Goal: Task Accomplishment & Management: Use online tool/utility

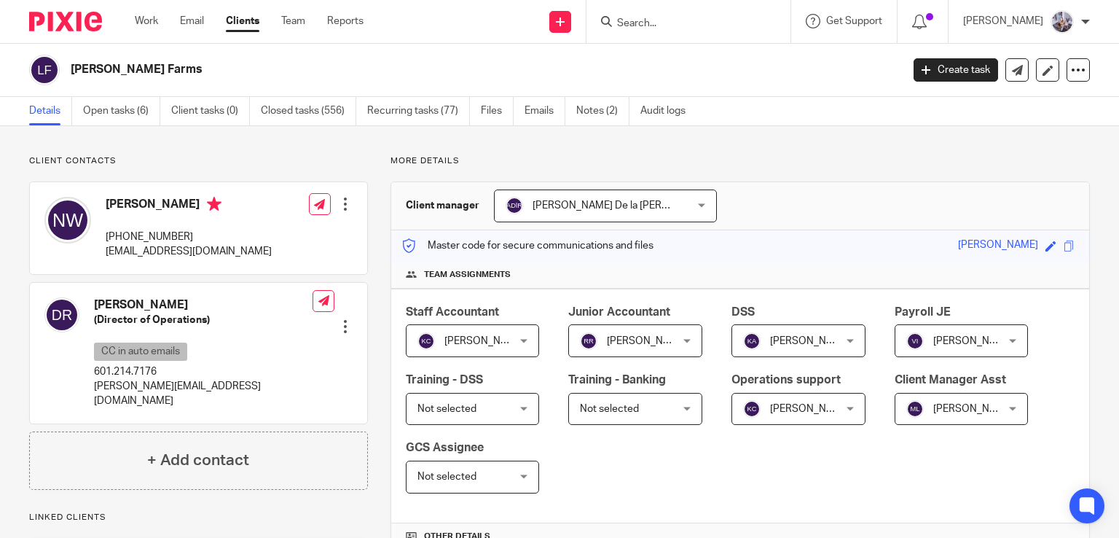
click at [670, 26] on input "Search" at bounding box center [681, 23] width 131 height 13
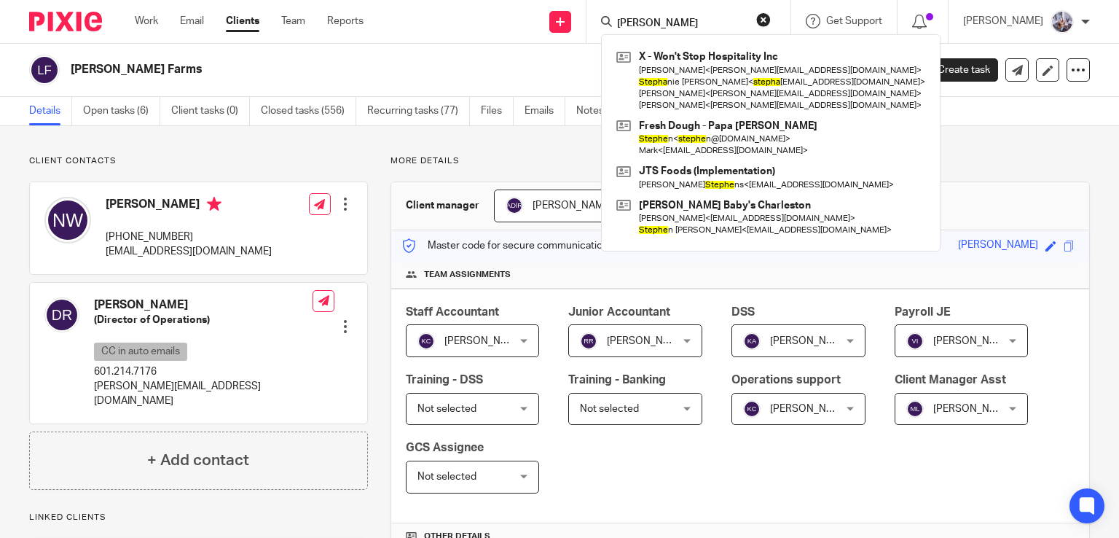
type input "[PERSON_NAME]"
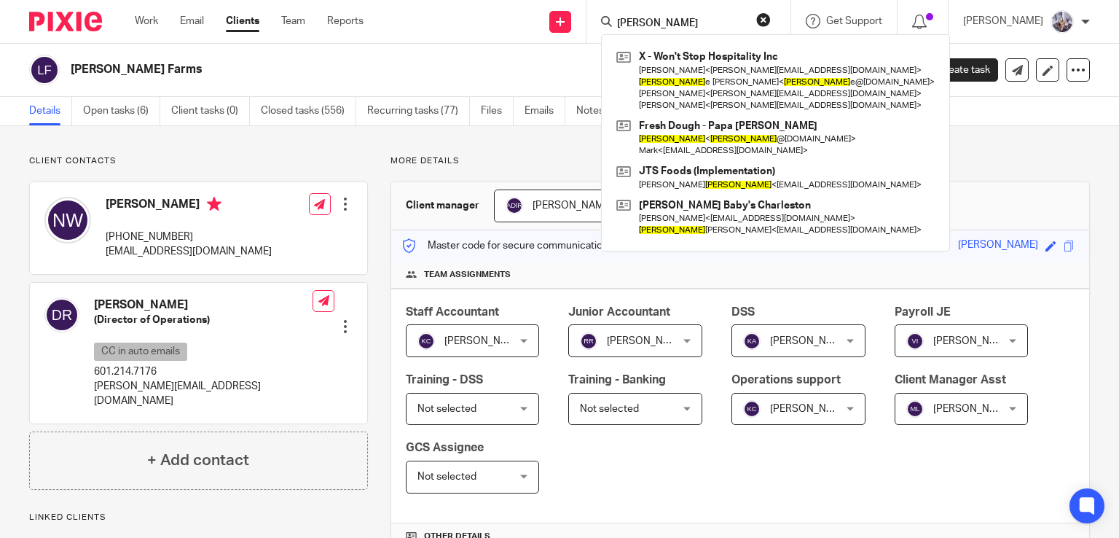
drag, startPoint x: 699, startPoint y: 24, endPoint x: 581, endPoint y: 27, distance: 118.1
click at [582, 27] on div "Send new email Create task Add client Request signature [PERSON_NAME] X - Won't…" at bounding box center [753, 21] width 734 height 43
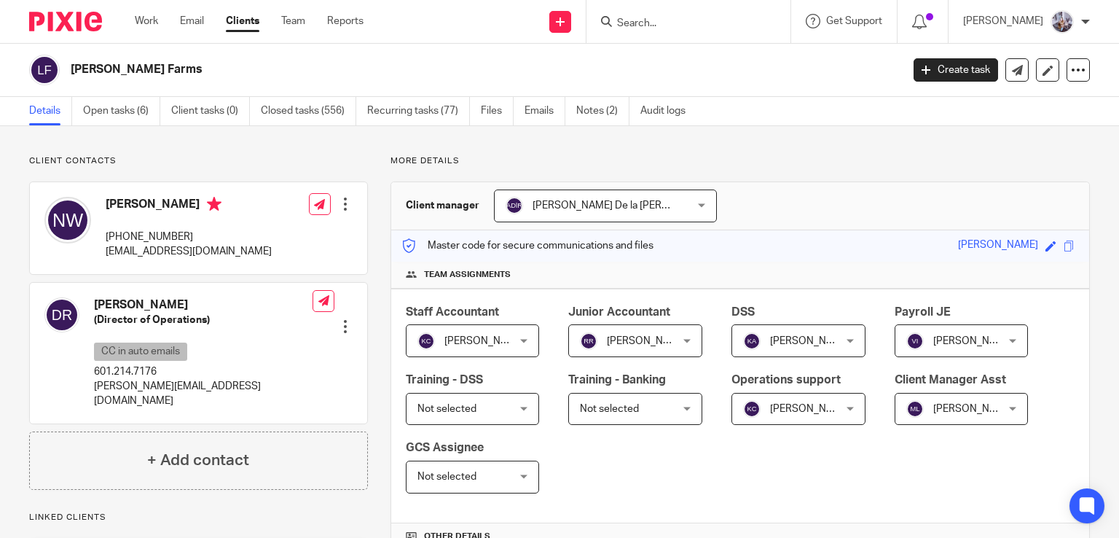
click at [277, 25] on ul "Work Email Clients Team Reports" at bounding box center [260, 21] width 251 height 15
click at [297, 25] on link "Team" at bounding box center [293, 21] width 24 height 15
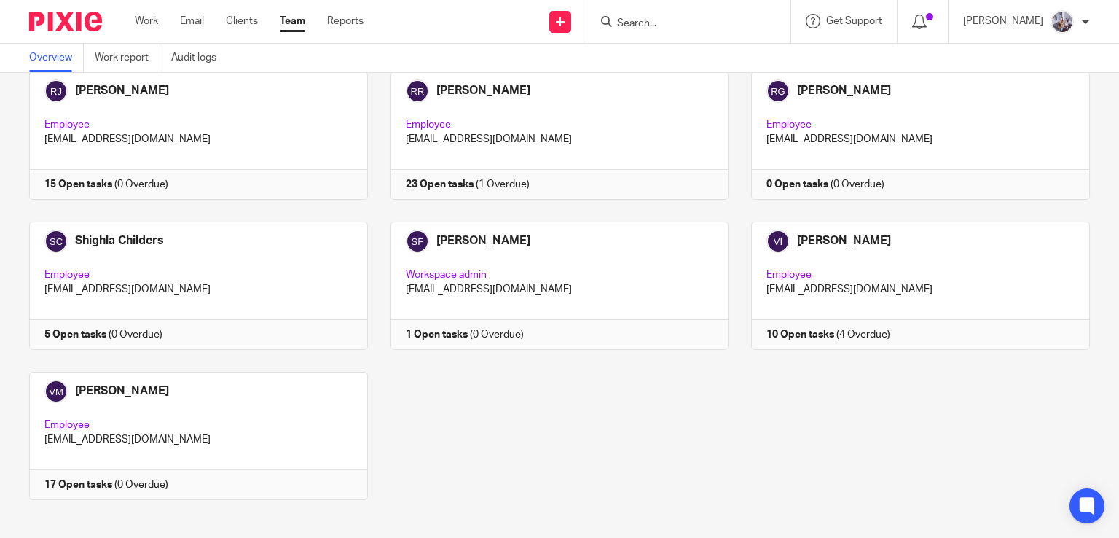
scroll to position [2194, 0]
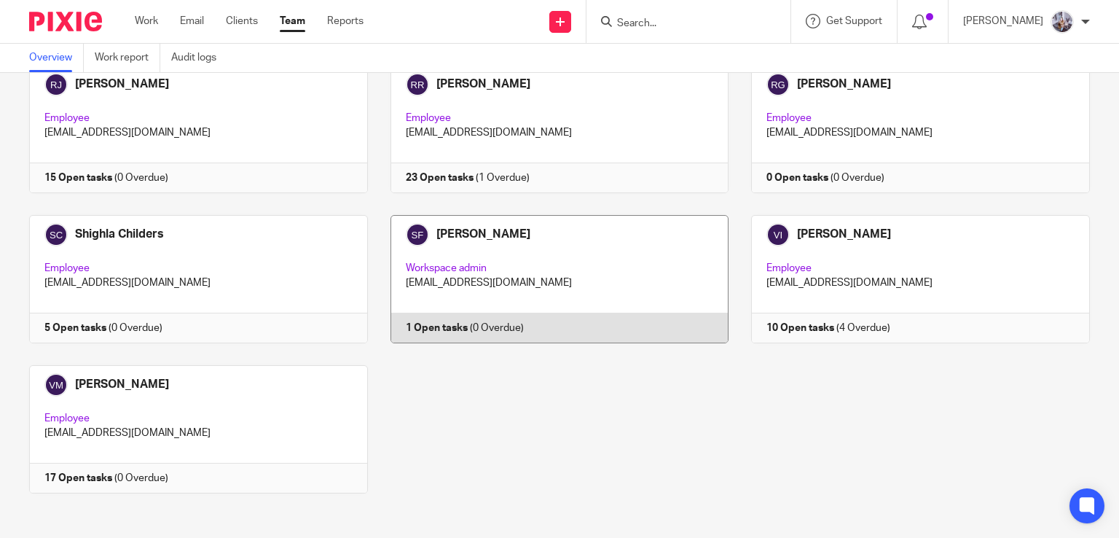
click at [531, 260] on link at bounding box center [548, 279] width 361 height 128
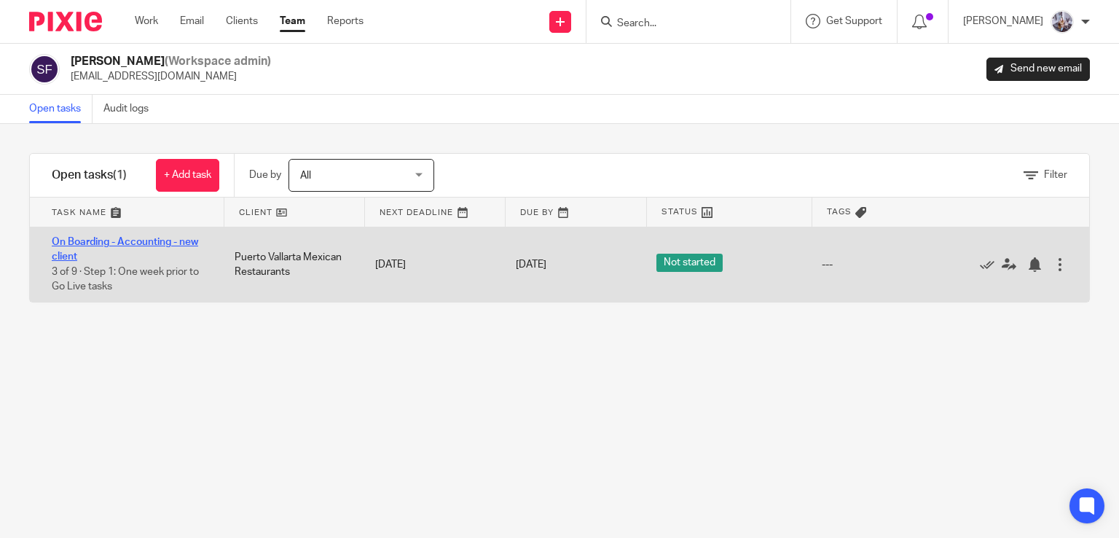
click at [160, 243] on link "On Boarding - Accounting - new client" at bounding box center [125, 249] width 146 height 25
